Goal: Task Accomplishment & Management: Manage account settings

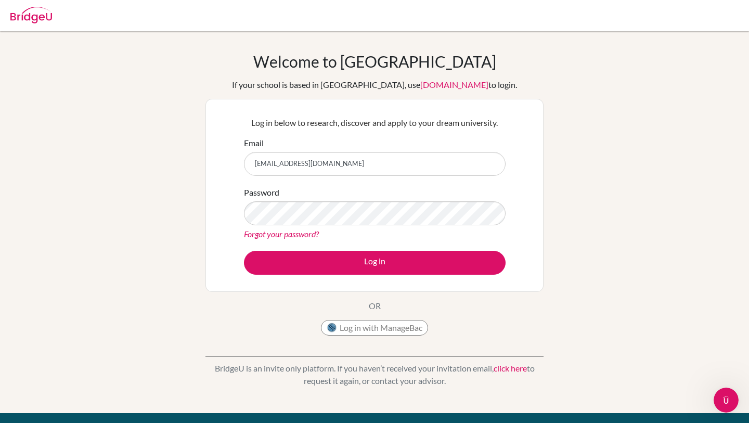
type input "[EMAIL_ADDRESS][DOMAIN_NAME]"
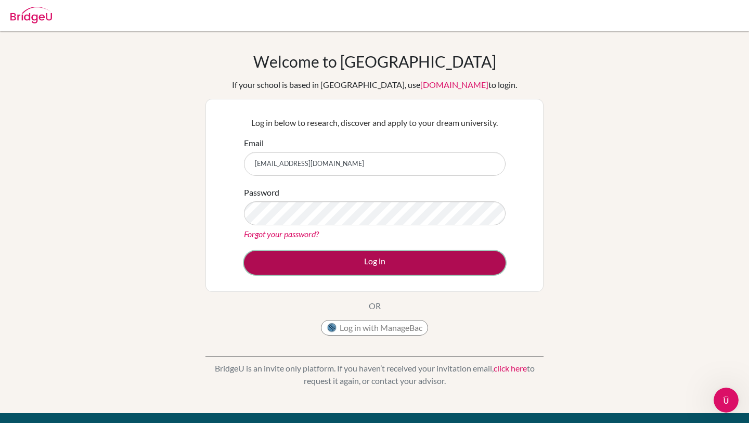
click at [406, 262] on button "Log in" at bounding box center [375, 263] width 262 height 24
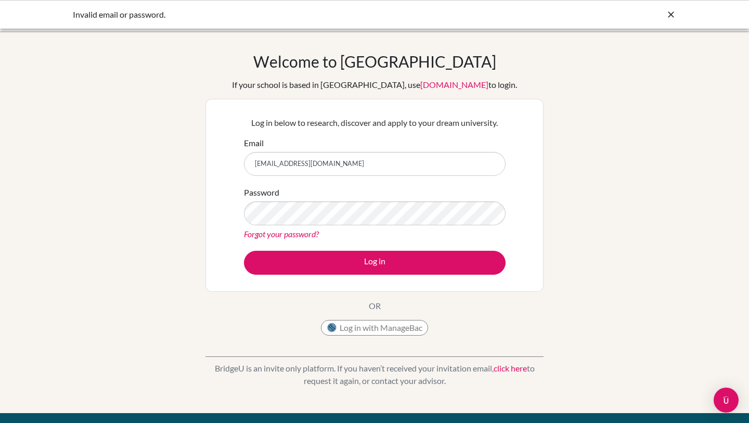
click at [244, 251] on button "Log in" at bounding box center [375, 263] width 262 height 24
click at [379, 330] on button "Log in with ManageBac" at bounding box center [374, 328] width 107 height 16
click at [347, 327] on button "Log in with ManageBac" at bounding box center [374, 328] width 107 height 16
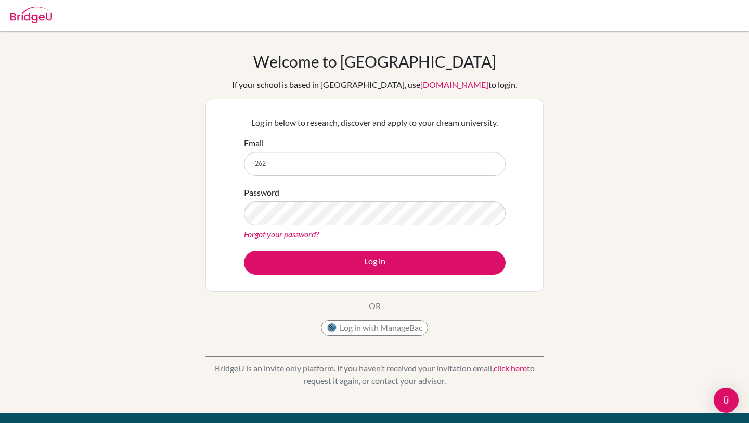
type input "262060@soismail.jp"
click at [298, 231] on link "Forgot your password?" at bounding box center [281, 234] width 75 height 10
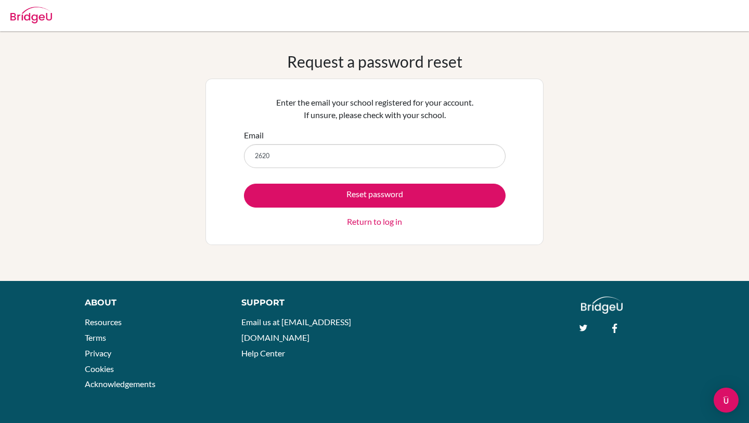
click at [352, 155] on input "2620" at bounding box center [375, 156] width 262 height 24
type input "2"
type input "[EMAIL_ADDRESS][DOMAIN_NAME]"
click at [244, 184] on button "Reset password" at bounding box center [375, 196] width 262 height 24
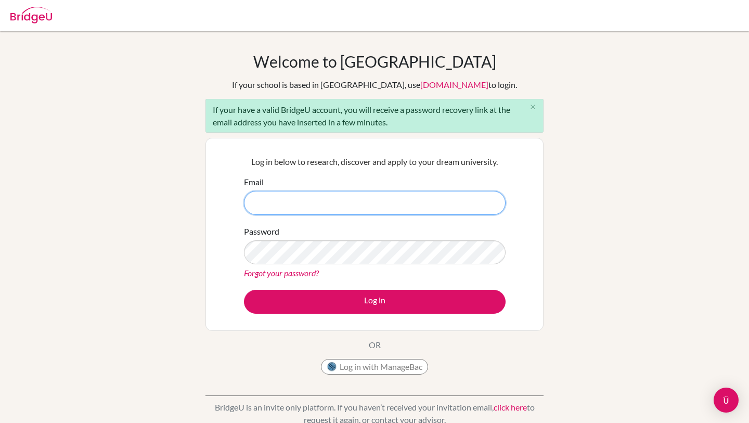
click at [298, 194] on input "Email" at bounding box center [375, 203] width 262 height 24
type input "[EMAIL_ADDRESS][DOMAIN_NAME]"
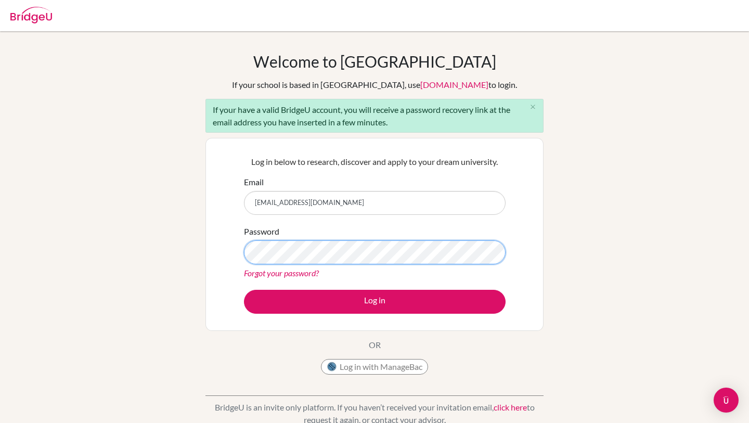
click at [244, 290] on button "Log in" at bounding box center [375, 302] width 262 height 24
